Goal: Information Seeking & Learning: Learn about a topic

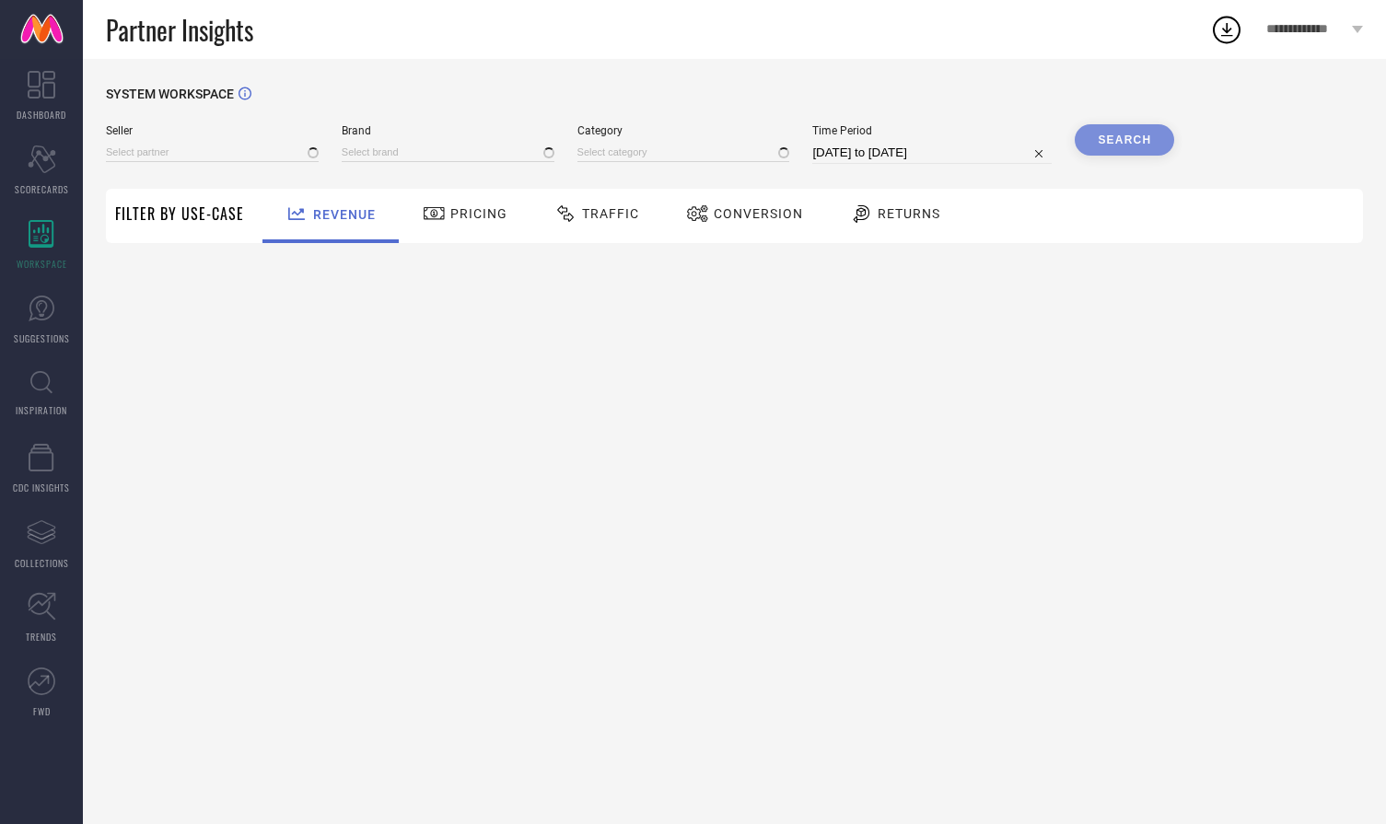
type input "All"
type input "1 STOP FASHION"
type input "All"
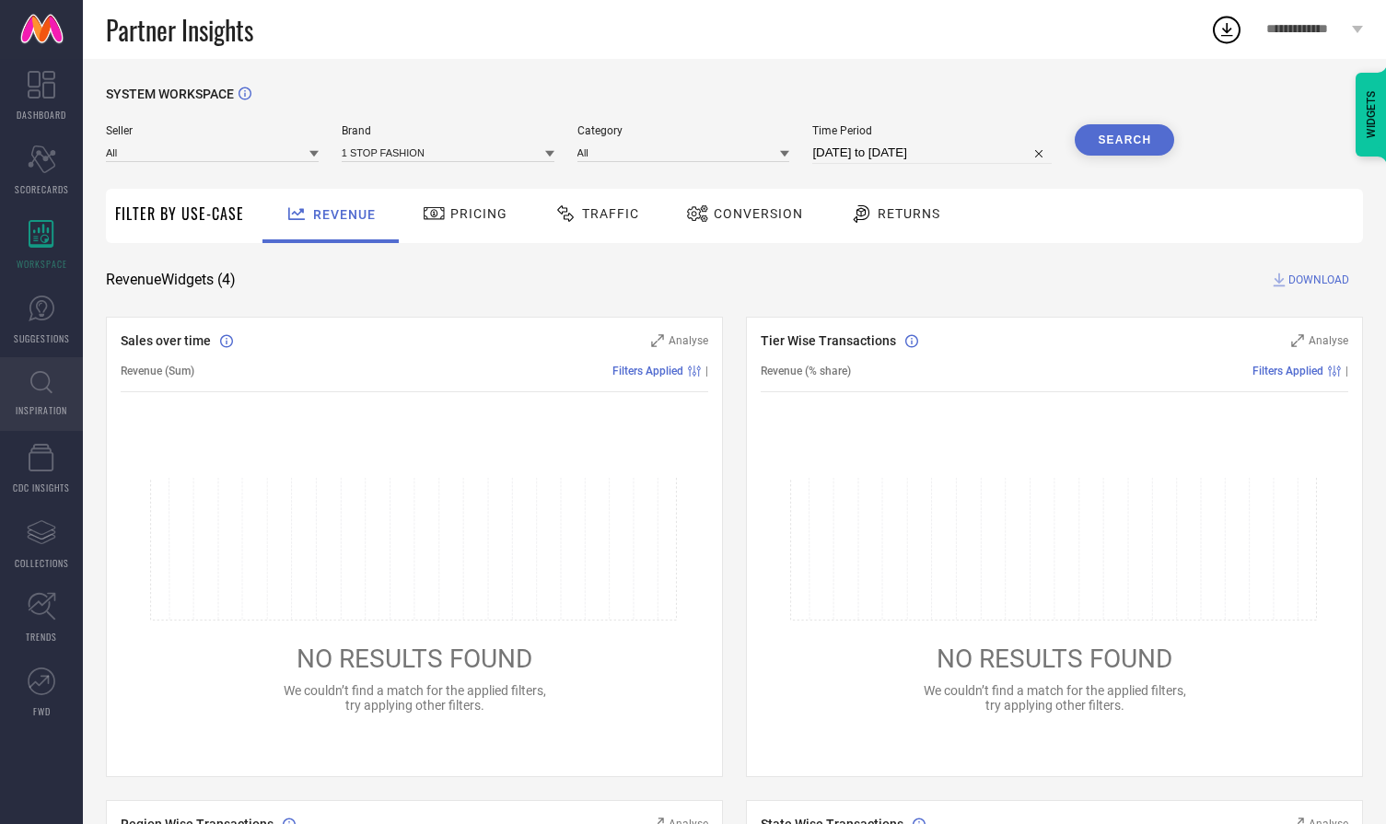
click at [37, 403] on span "INSPIRATION" at bounding box center [42, 410] width 52 height 14
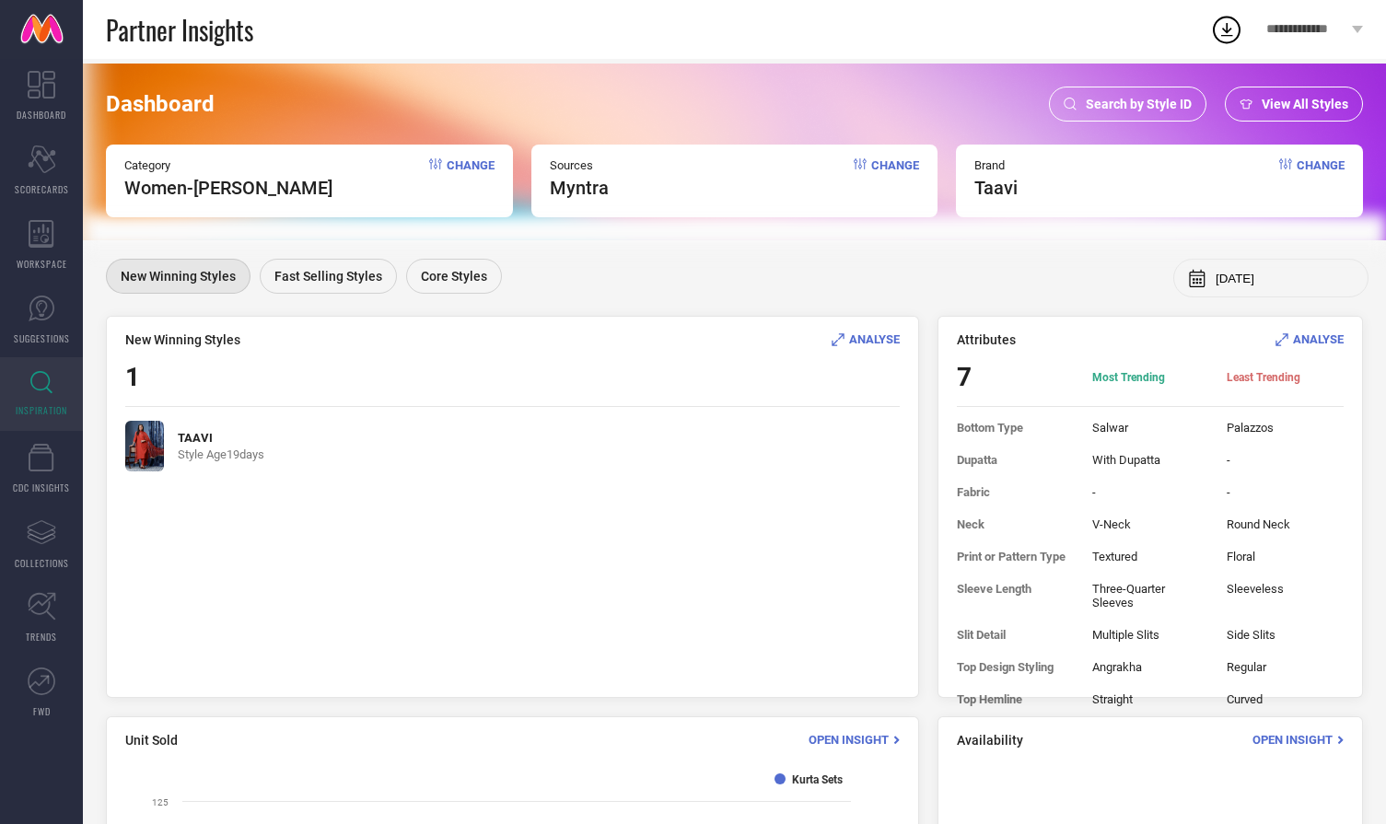
click at [868, 337] on span "ANALYSE" at bounding box center [874, 340] width 51 height 14
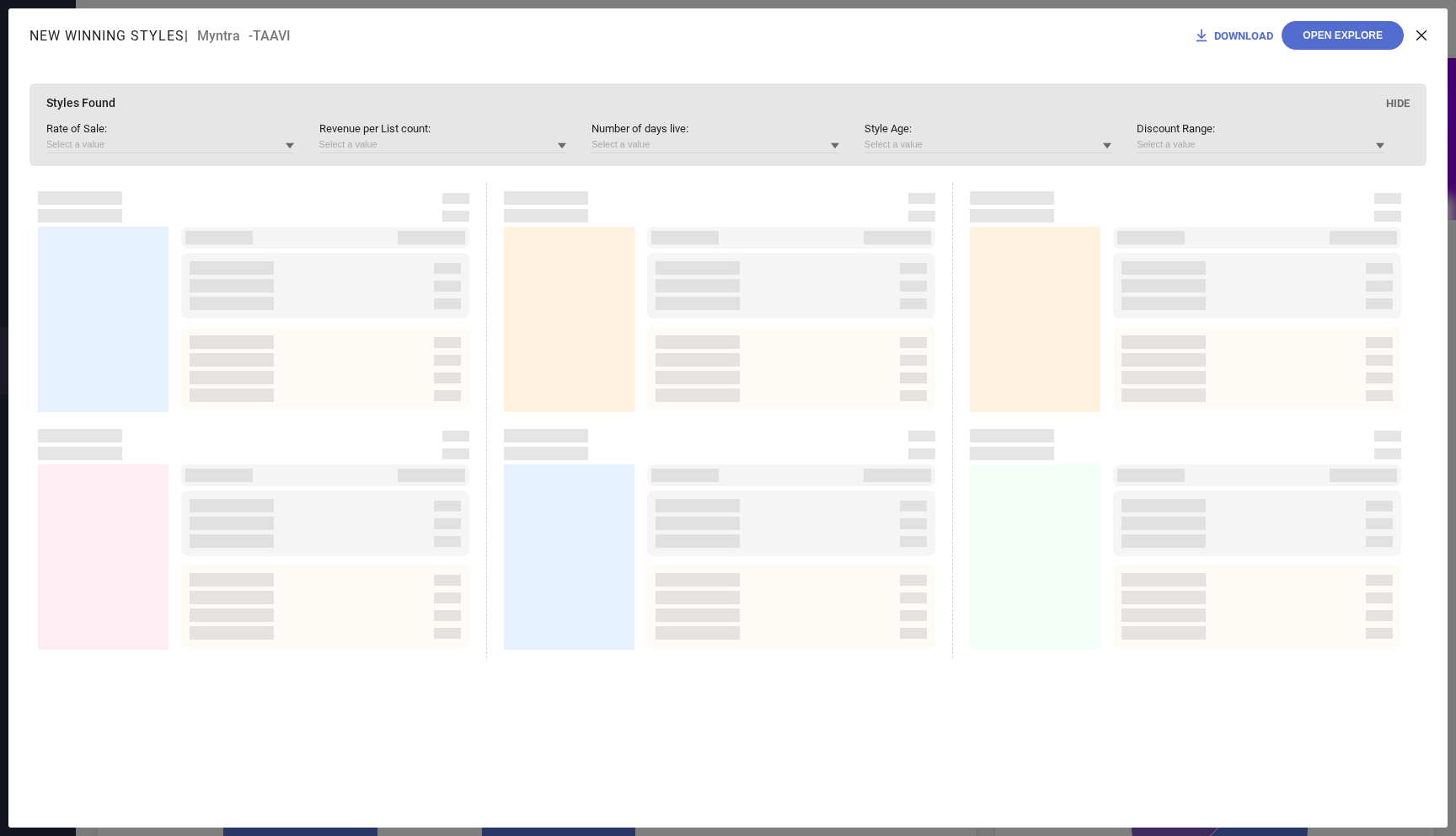
click at [1267, 37] on icon at bounding box center [1420, 35] width 10 height 10
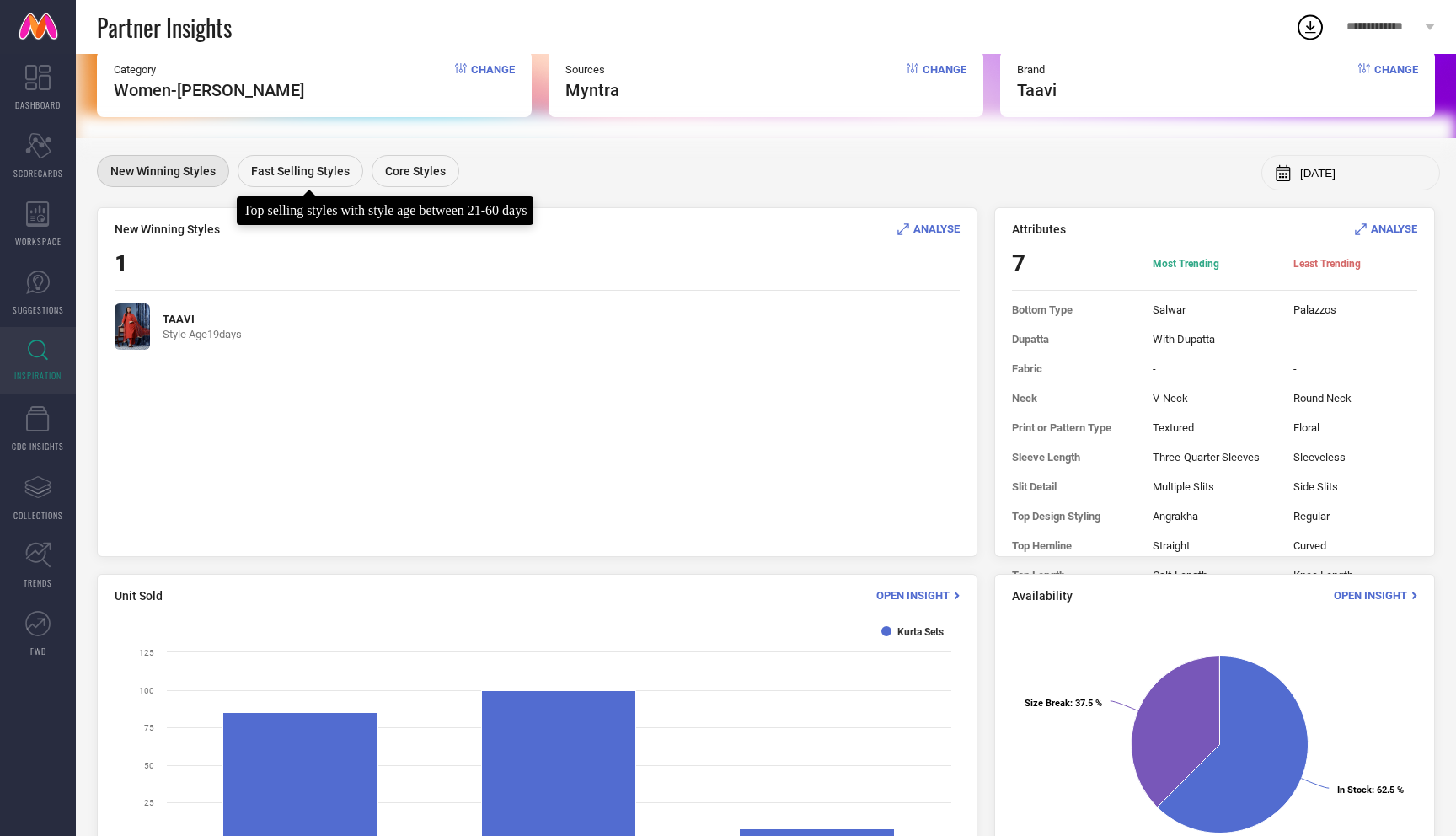
click at [280, 156] on div "Fast Selling Styles" at bounding box center [300, 170] width 125 height 32
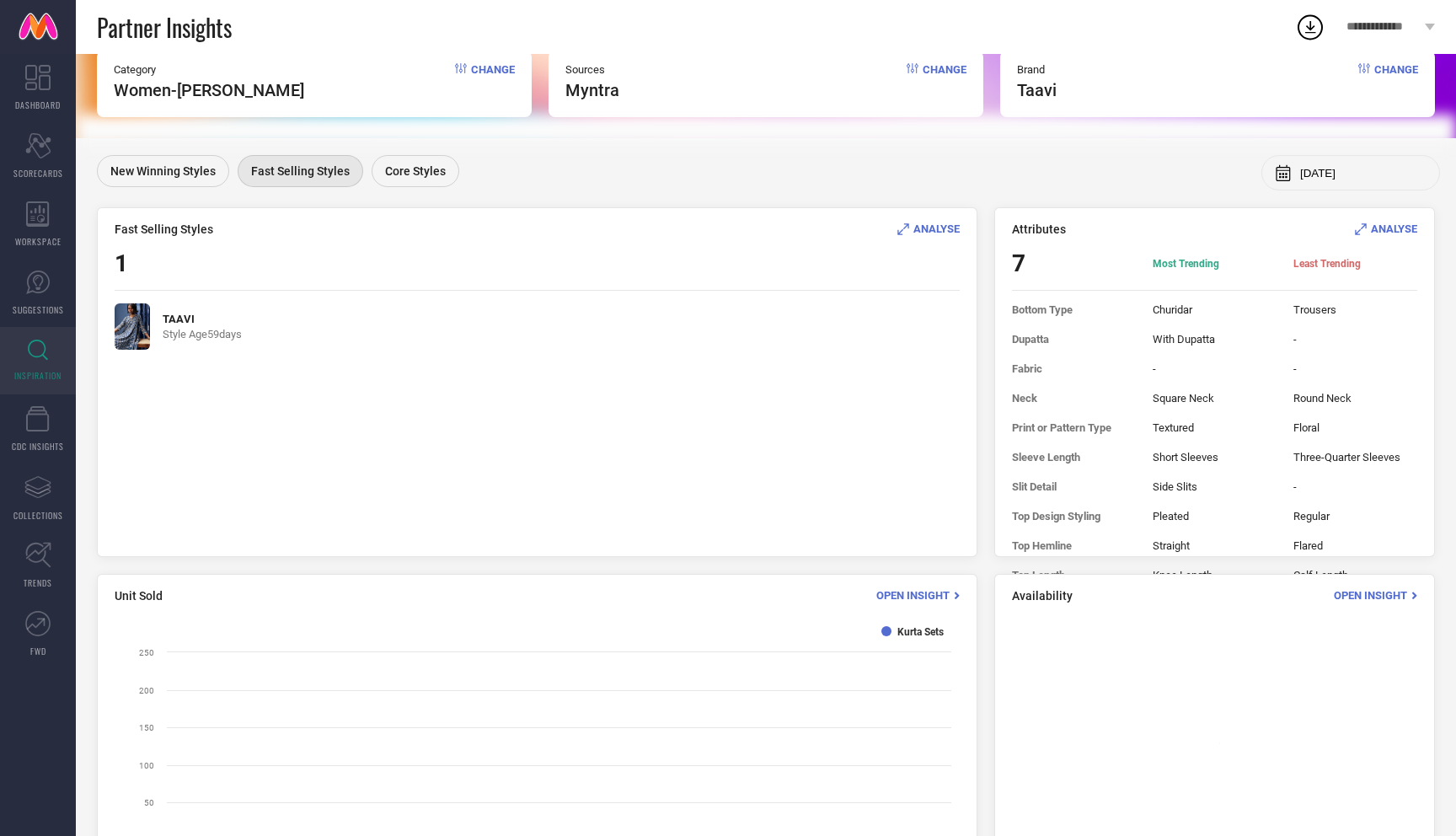
scroll to position [0, 0]
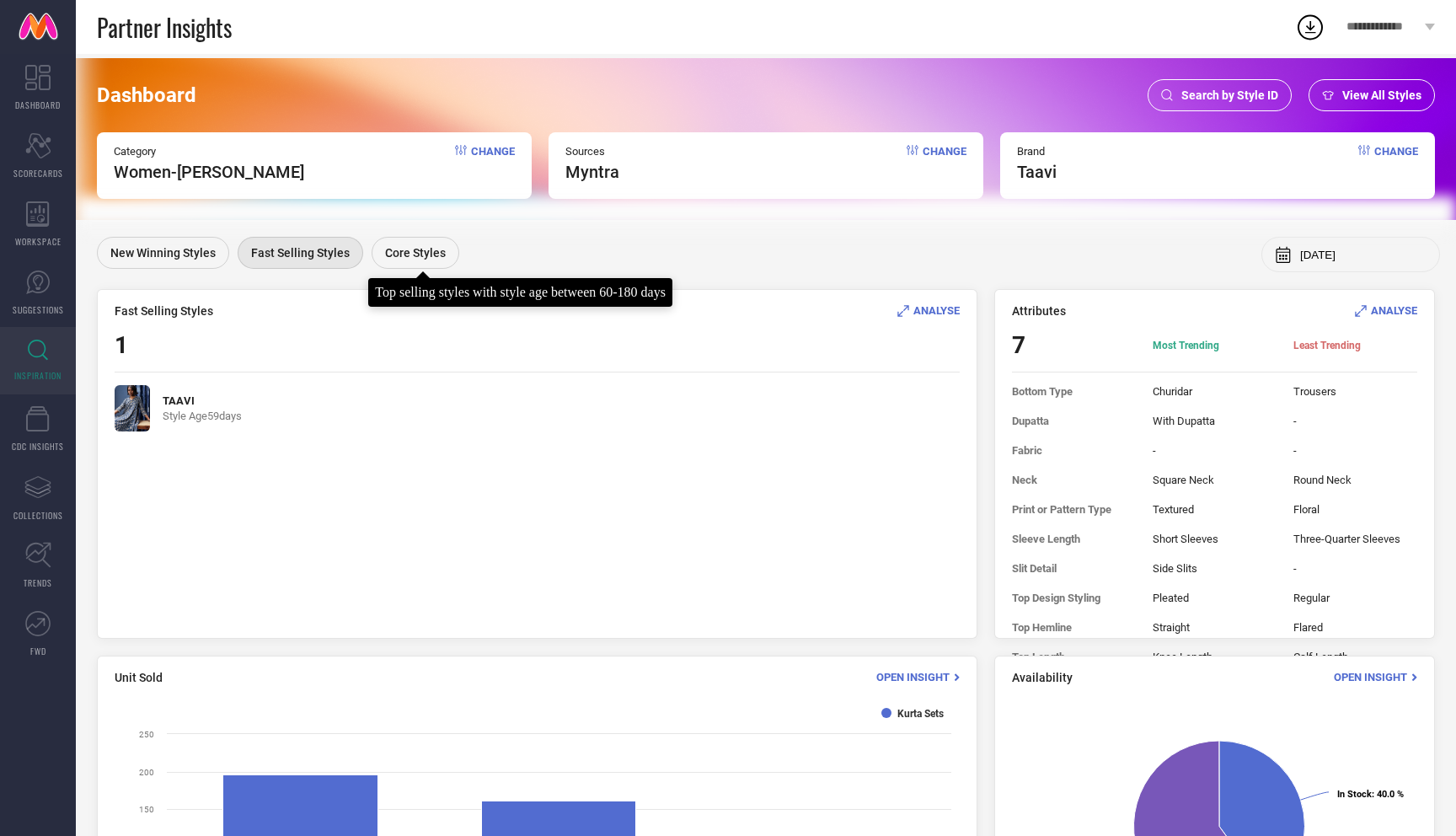
click at [412, 261] on div "Core Styles" at bounding box center [415, 252] width 88 height 32
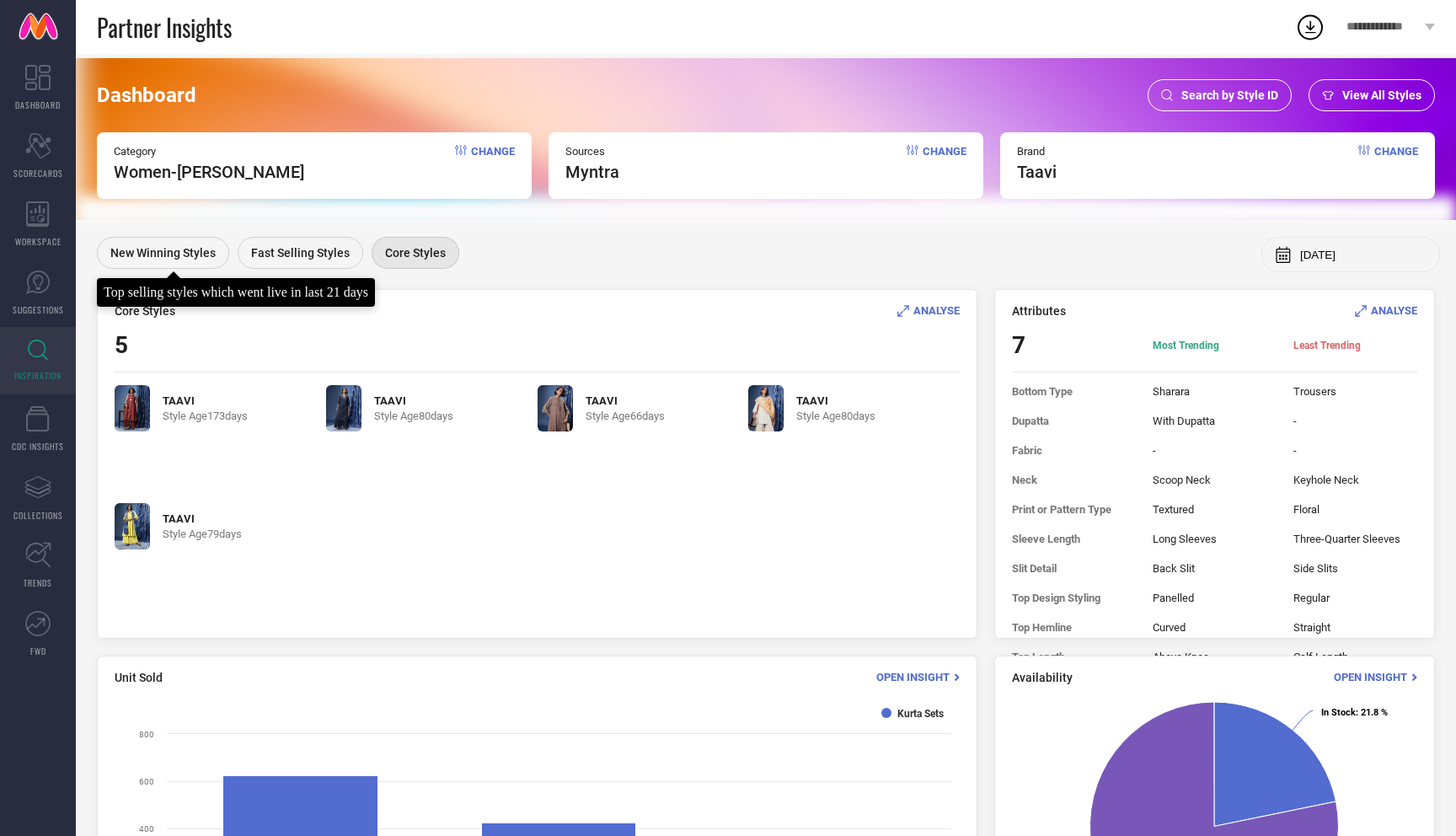
click at [147, 260] on span "New Winning Styles" at bounding box center [163, 252] width 105 height 14
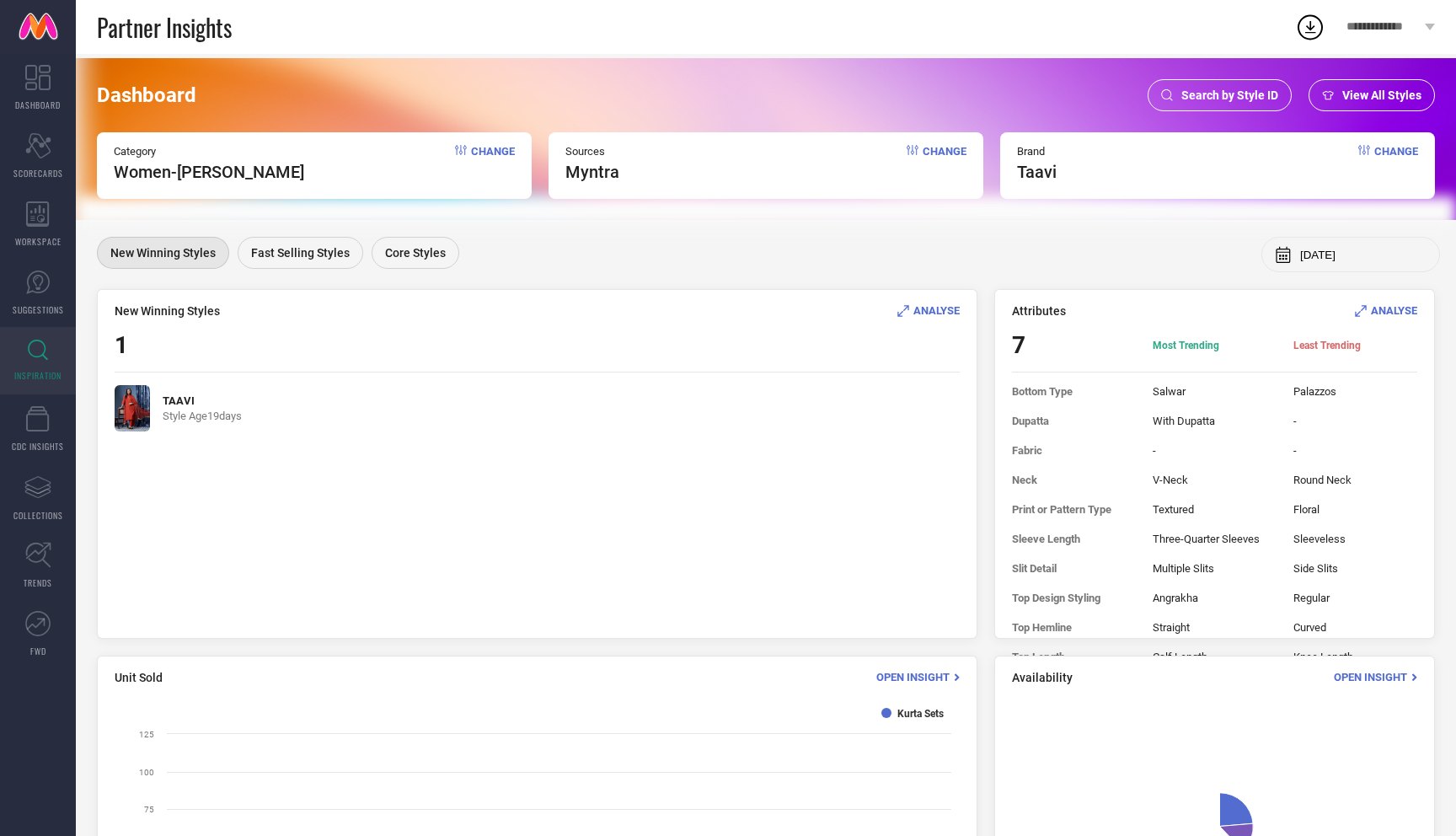
click at [926, 305] on span "ANALYSE" at bounding box center [936, 311] width 47 height 13
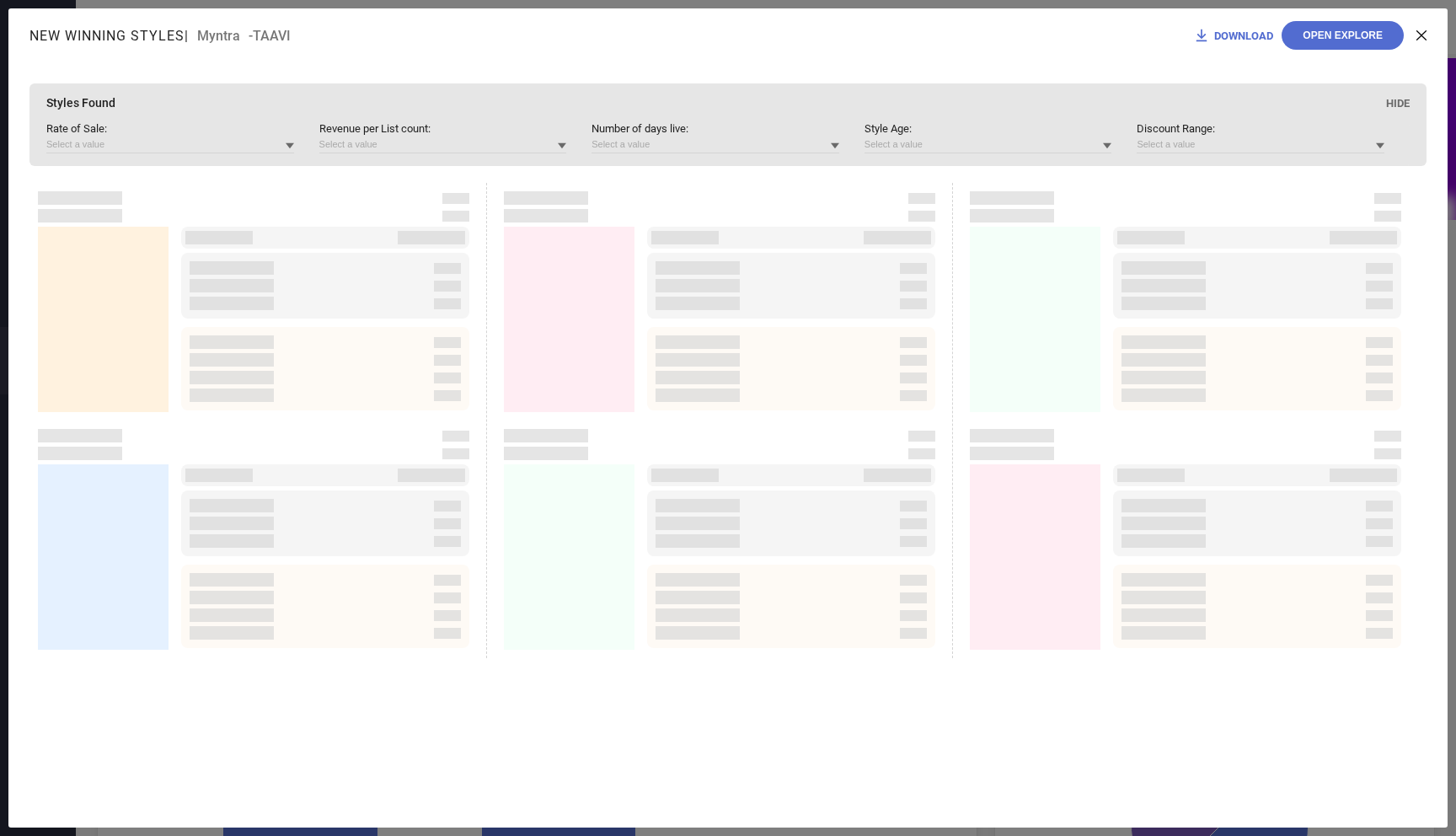
click at [1267, 38] on button "Open Explore" at bounding box center [1343, 35] width 123 height 28
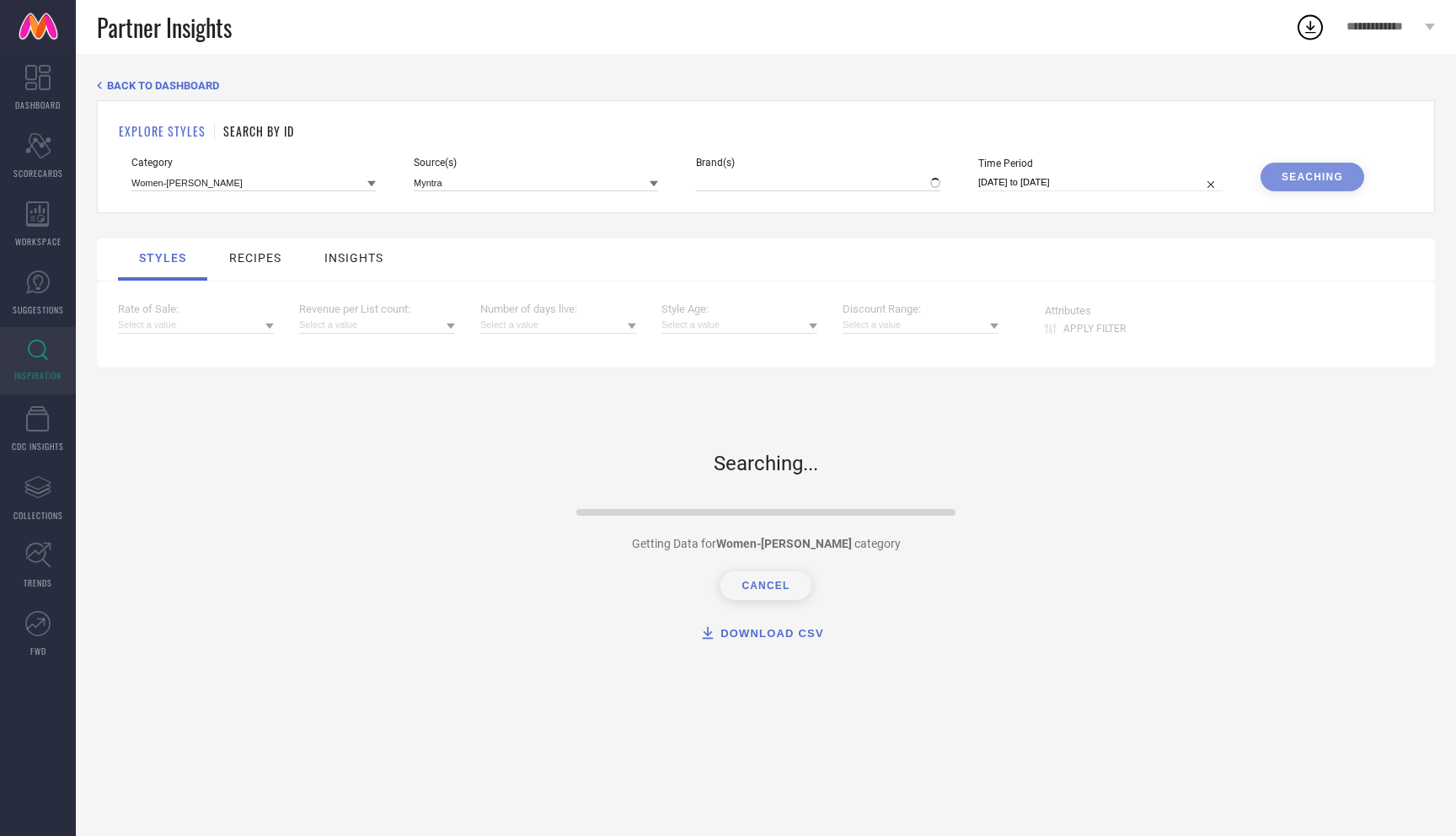
type input "TAAVI"
